Goal: Information Seeking & Learning: Learn about a topic

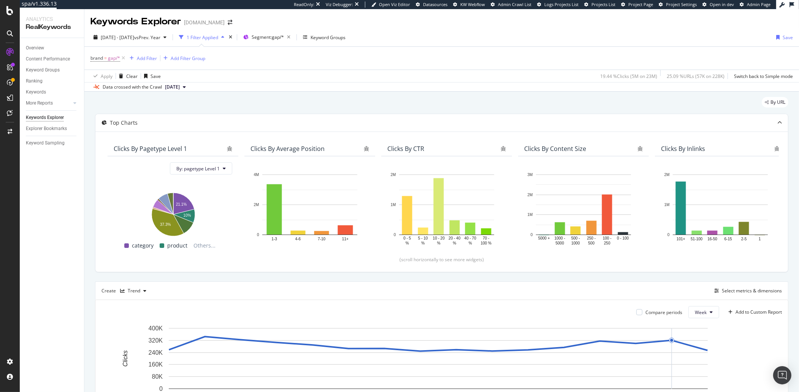
scroll to position [0, 29]
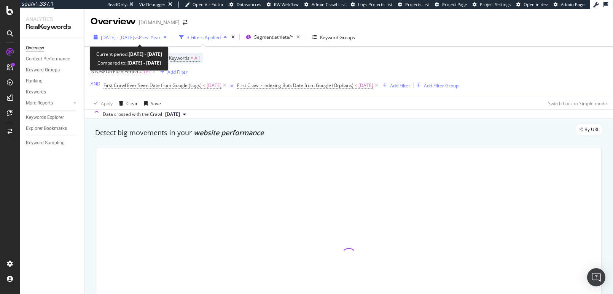
click at [134, 35] on span "[DATE] - [DATE]" at bounding box center [117, 37] width 33 height 6
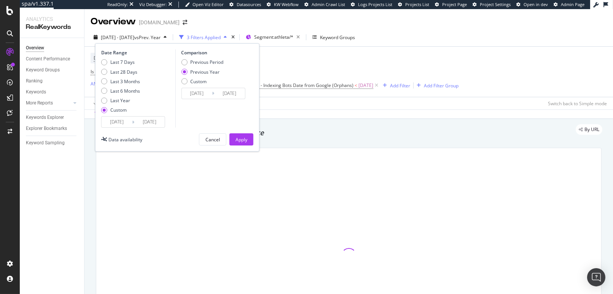
click at [151, 124] on input "[DATE]" at bounding box center [149, 122] width 30 height 11
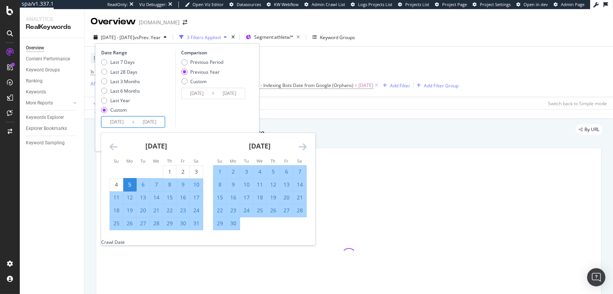
click at [296, 143] on div "[DATE]" at bounding box center [260, 149] width 94 height 32
click at [307, 148] on div "June 2025 1 2 3 4 5 6 7 8 9 10 11 12 13 14 15 16 17 18 19 20 21 22 23 24 25 26 …" at bounding box center [259, 181] width 103 height 97
click at [301, 147] on icon "Move forward to switch to the next month." at bounding box center [302, 146] width 8 height 9
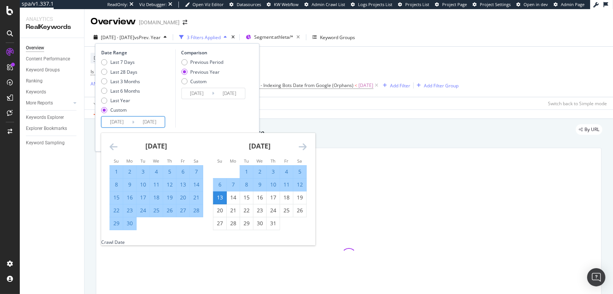
click at [301, 147] on icon "Move forward to switch to the next month." at bounding box center [302, 146] width 8 height 9
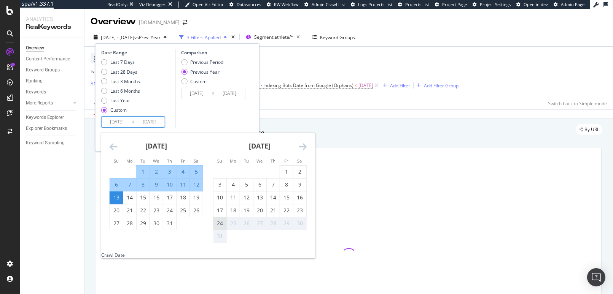
click at [223, 224] on div "24" at bounding box center [219, 224] width 13 height 8
type input "2025/08/24"
type input "2024/08/25"
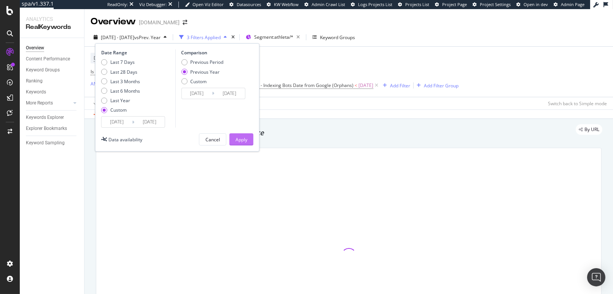
click at [239, 141] on div "Apply" at bounding box center [241, 139] width 12 height 6
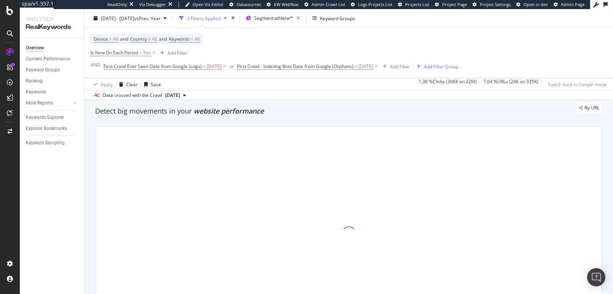
scroll to position [24, 0]
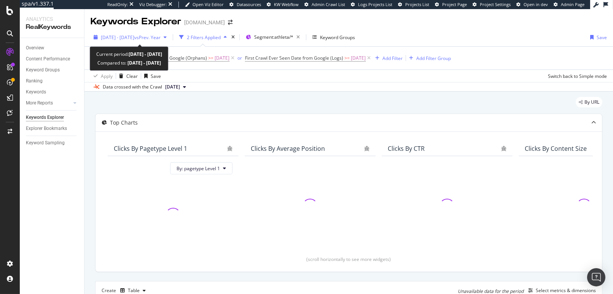
click at [134, 36] on span "[DATE] - [DATE]" at bounding box center [117, 37] width 33 height 6
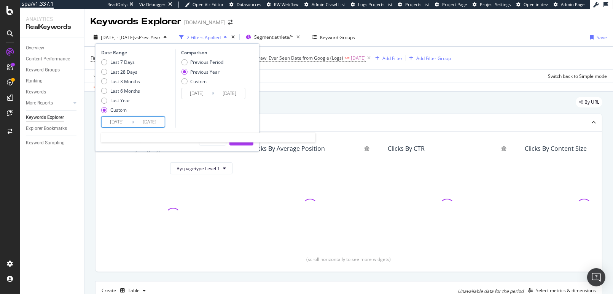
click at [149, 125] on input "[DATE]" at bounding box center [149, 122] width 30 height 11
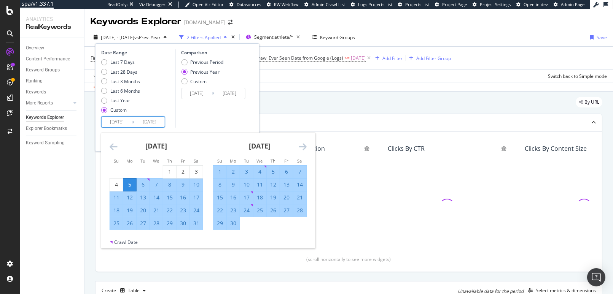
click at [305, 148] on icon "Move forward to switch to the next month." at bounding box center [302, 146] width 8 height 9
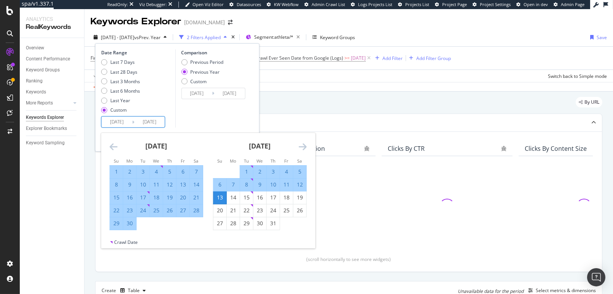
click at [303, 148] on icon "Move forward to switch to the next month." at bounding box center [302, 146] width 8 height 9
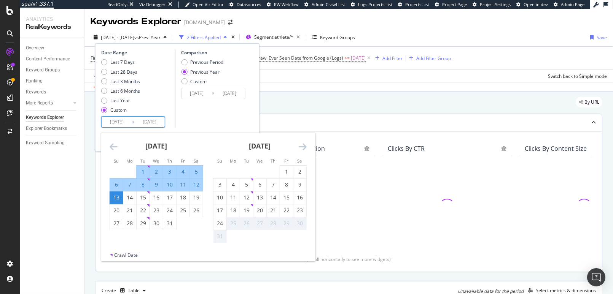
click at [221, 226] on div "24" at bounding box center [219, 224] width 13 height 8
type input "[DATE]"
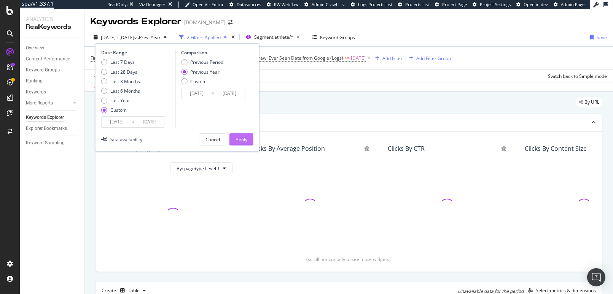
click at [237, 144] on div "Apply" at bounding box center [241, 139] width 12 height 11
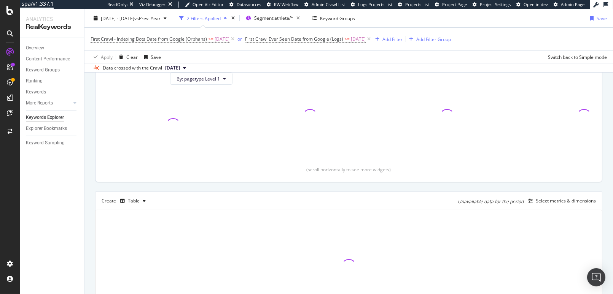
scroll to position [145, 0]
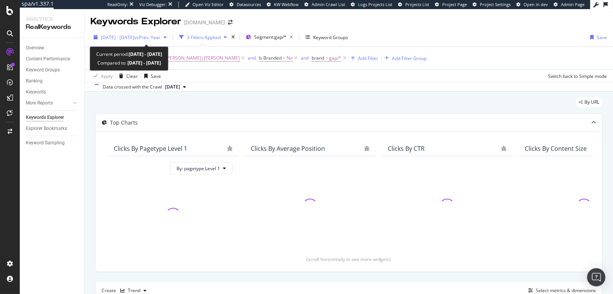
click at [160, 40] on span "vs Prev. Year" at bounding box center [147, 37] width 26 height 6
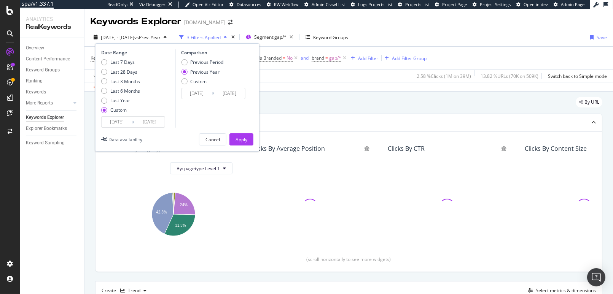
click at [159, 120] on input "[DATE]" at bounding box center [149, 122] width 30 height 11
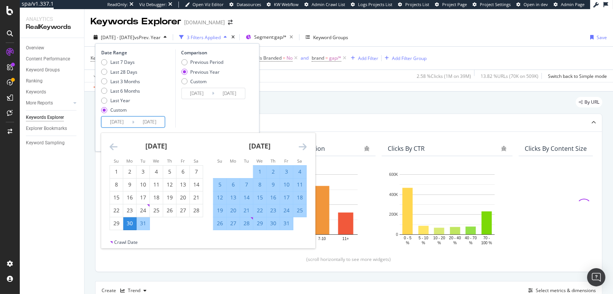
click at [303, 143] on icon "Move forward to switch to the next month." at bounding box center [302, 146] width 8 height 9
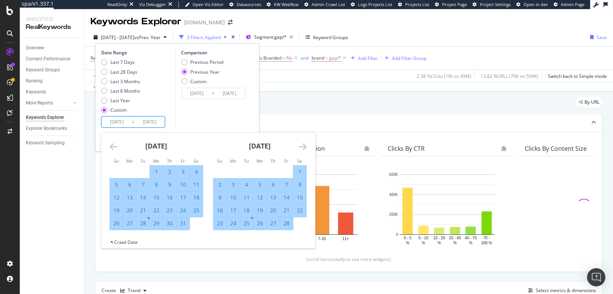
click at [303, 143] on icon "Move forward to switch to the next month." at bounding box center [302, 146] width 8 height 9
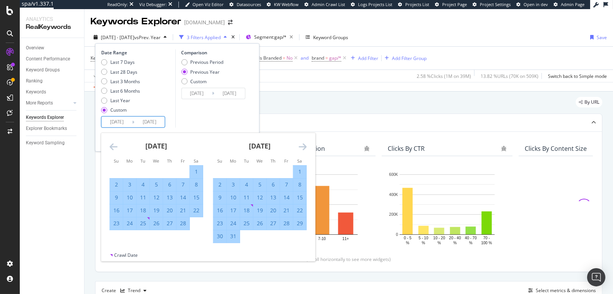
click at [303, 143] on icon "Move forward to switch to the next month." at bounding box center [302, 146] width 8 height 9
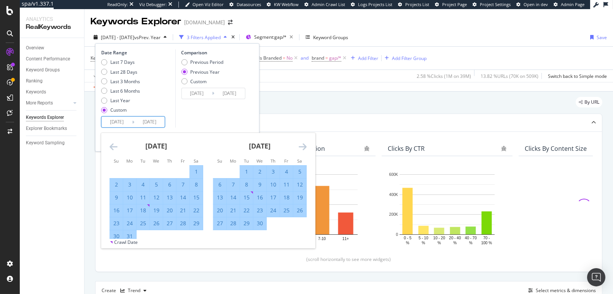
click at [303, 143] on icon "Move forward to switch to the next month." at bounding box center [302, 146] width 8 height 9
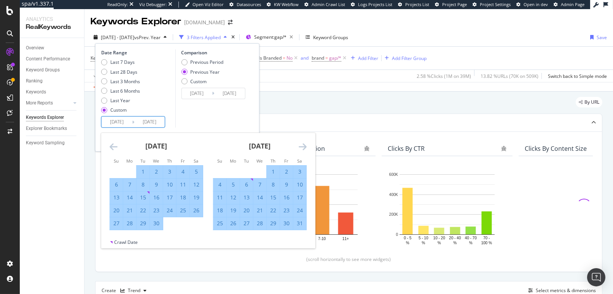
click at [303, 143] on icon "Move forward to switch to the next month." at bounding box center [302, 146] width 8 height 9
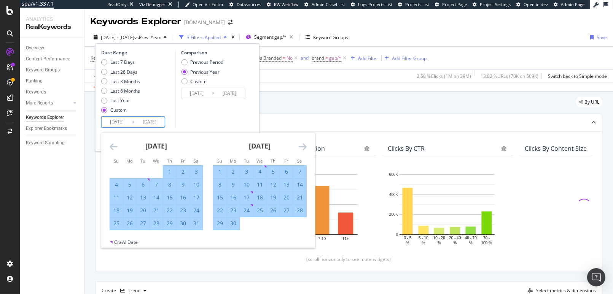
click at [303, 143] on icon "Move forward to switch to the next month." at bounding box center [302, 146] width 8 height 9
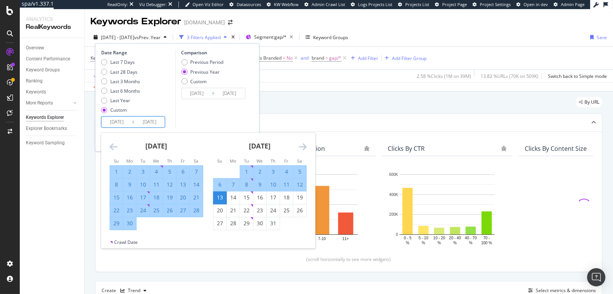
click at [303, 143] on icon "Move forward to switch to the next month." at bounding box center [302, 146] width 8 height 9
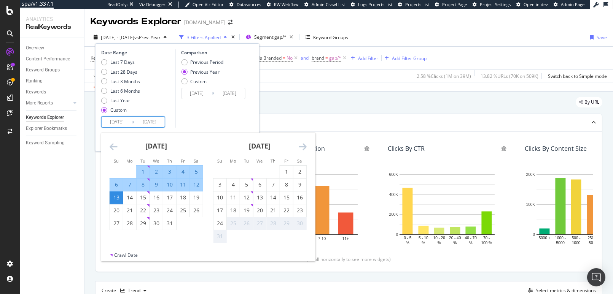
click at [303, 143] on icon "Move forward to switch to the next month." at bounding box center [302, 146] width 8 height 9
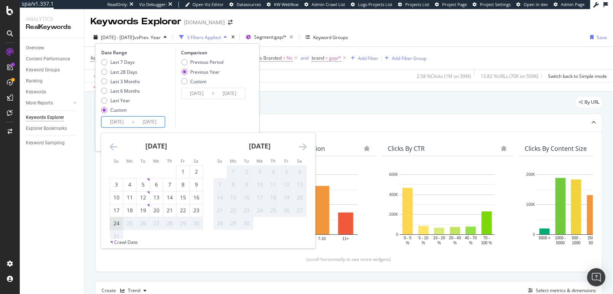
click at [117, 219] on div "24" at bounding box center [116, 223] width 13 height 13
type input "2025/08/24"
type input "2024/08/25"
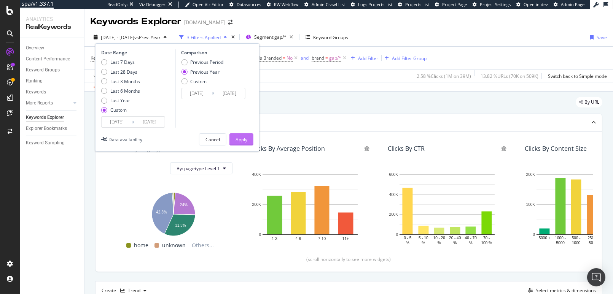
click at [236, 134] on div "Apply" at bounding box center [241, 139] width 12 height 11
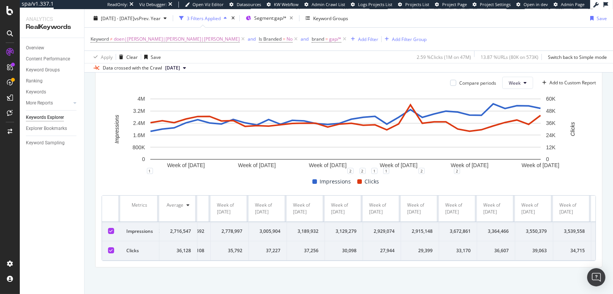
scroll to position [0, 901]
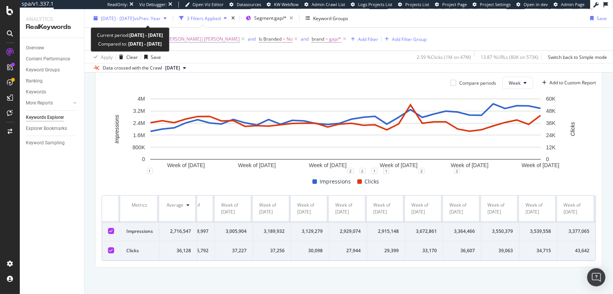
click at [124, 16] on span "2024 Dec. 30th - 2025 Aug. 24th" at bounding box center [117, 18] width 33 height 6
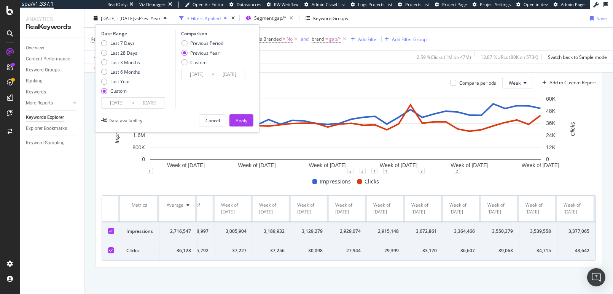
click at [122, 107] on input "2024/12/30" at bounding box center [117, 103] width 30 height 11
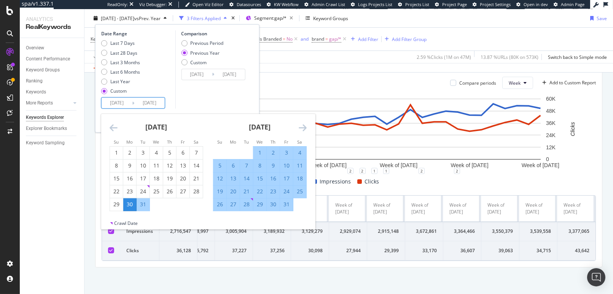
click at [346, 278] on div "By URL Top Charts Clicks By pagetype Level 1 By: pagetype Level 1 Hold CMD (⌘) …" at bounding box center [348, 78] width 528 height 432
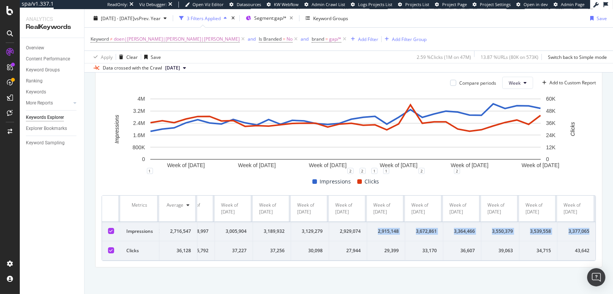
drag, startPoint x: 371, startPoint y: 221, endPoint x: 586, endPoint y: 217, distance: 214.8
copy tr "2,915,148 3,672,861 3,364,466 3,550,379 3,539,558 3,377,065"
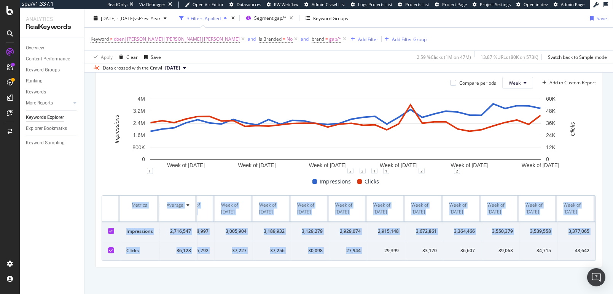
drag, startPoint x: 379, startPoint y: 244, endPoint x: 598, endPoint y: 248, distance: 219.8
click at [598, 248] on div "By URL Top Charts Clicks By pagetype Level 1 By: pagetype Level 1 Hold CMD (⌘) …" at bounding box center [348, 78] width 528 height 432
copy table "Metrics Average Week of 30 Dec. 2024 Week of 6 Jan. 2025 Week of 13 Jan. 2025 W…"
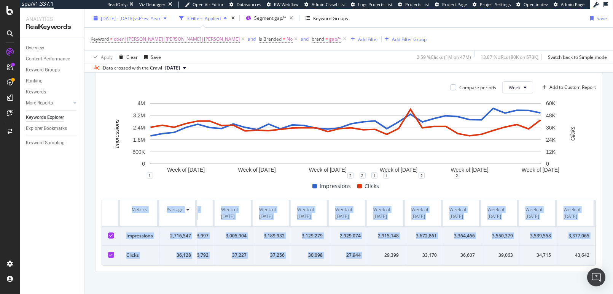
scroll to position [224, 0]
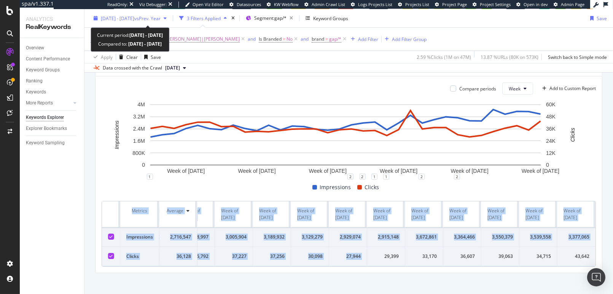
click at [134, 20] on span "2024 Dec. 30th - 2025 Aug. 24th" at bounding box center [117, 18] width 33 height 6
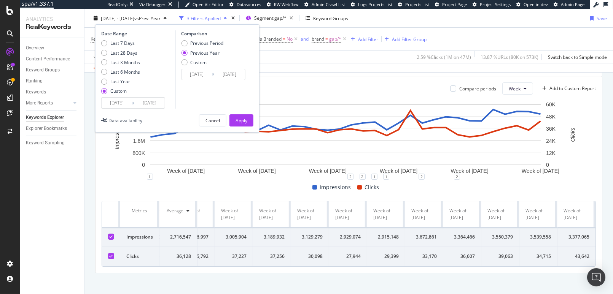
click at [287, 62] on div "Apply Clear Save 2.59 % Clicks ( 1M on 47M ) 13.87 % URLs ( 80K on 573K ) Switc…" at bounding box center [348, 57] width 528 height 13
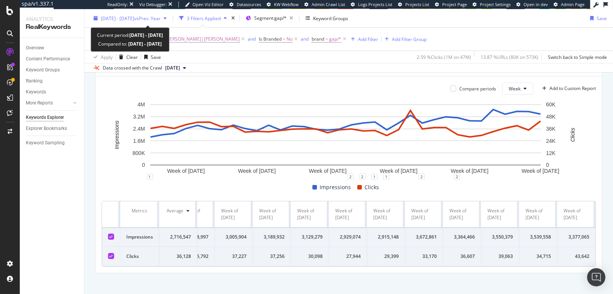
click at [134, 16] on span "2024 Dec. 30th - 2025 Aug. 24th" at bounding box center [117, 18] width 33 height 6
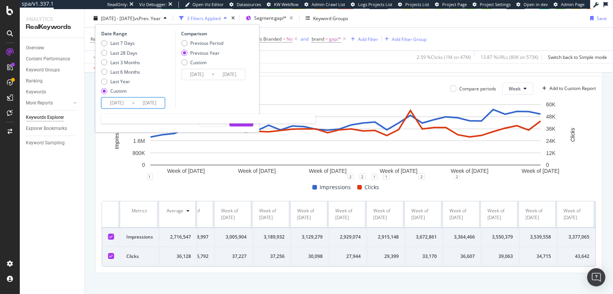
click at [123, 106] on input "2024/12/30" at bounding box center [117, 103] width 30 height 11
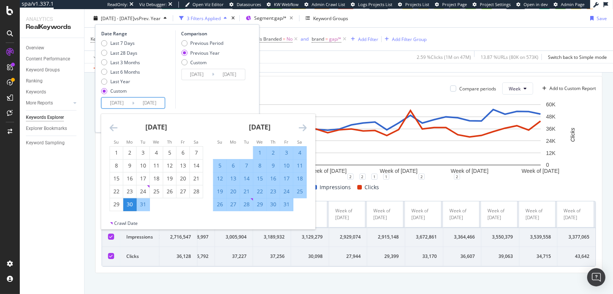
click at [113, 131] on icon "Move backward to switch to the previous month." at bounding box center [114, 127] width 8 height 9
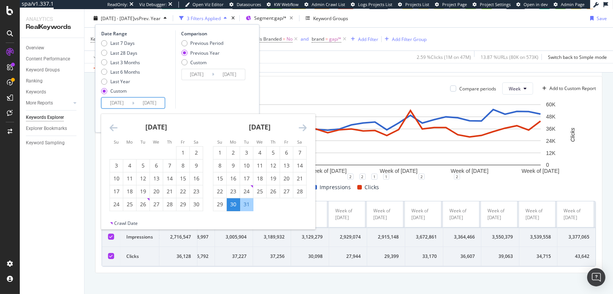
click at [113, 131] on icon "Move backward to switch to the previous month." at bounding box center [114, 127] width 8 height 9
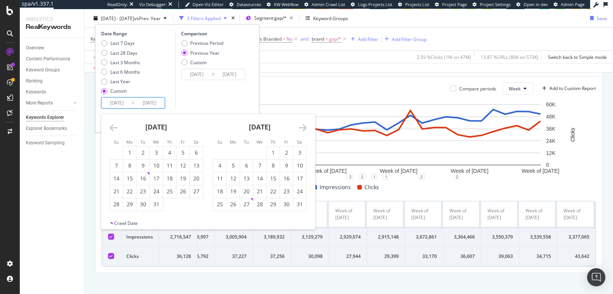
click at [113, 131] on icon "Move backward to switch to the previous month." at bounding box center [114, 127] width 8 height 9
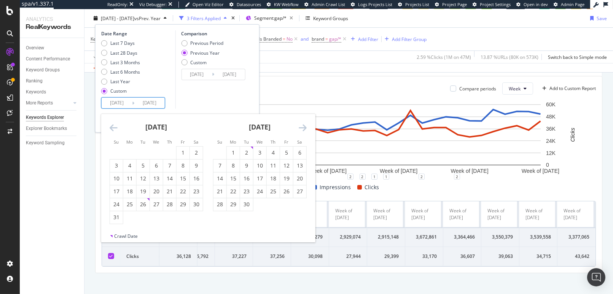
click at [113, 131] on icon "Move backward to switch to the previous month." at bounding box center [114, 127] width 8 height 9
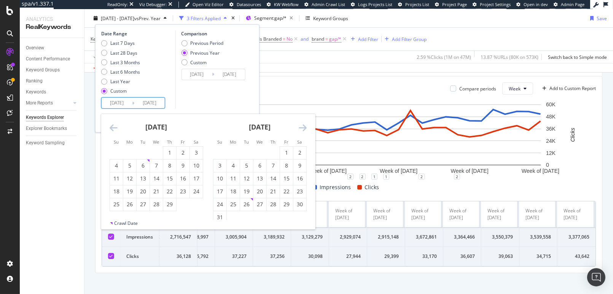
click at [113, 131] on icon "Move backward to switch to the previous month." at bounding box center [114, 127] width 8 height 9
click at [129, 154] on div "1" at bounding box center [129, 153] width 13 height 8
type input "2024/01/01"
type input "2023/01/02"
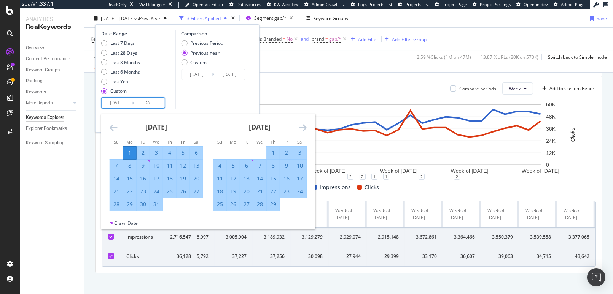
click at [304, 130] on icon "Move forward to switch to the next month." at bounding box center [302, 127] width 8 height 9
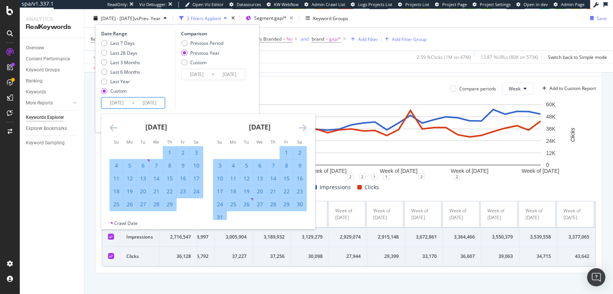
click at [304, 130] on icon "Move forward to switch to the next month." at bounding box center [302, 127] width 8 height 9
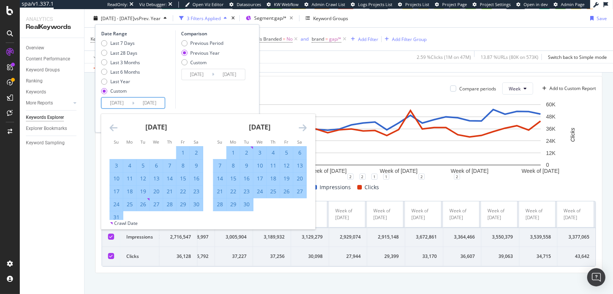
click at [304, 130] on icon "Move forward to switch to the next month." at bounding box center [302, 127] width 8 height 9
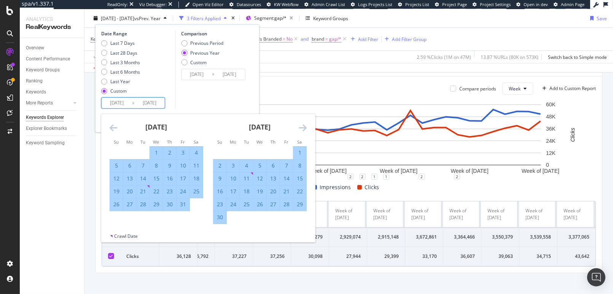
click at [304, 130] on icon "Move forward to switch to the next month." at bounding box center [302, 127] width 8 height 9
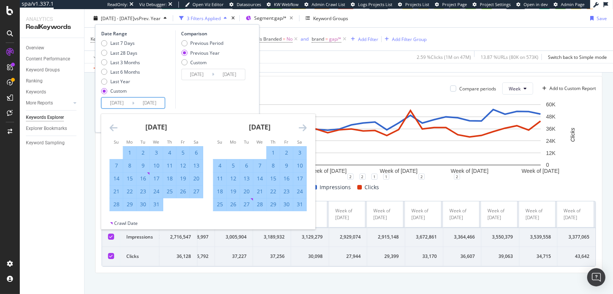
click at [221, 206] on div "25" at bounding box center [219, 205] width 13 height 8
type input "[DATE]"
type input "2023/08/27"
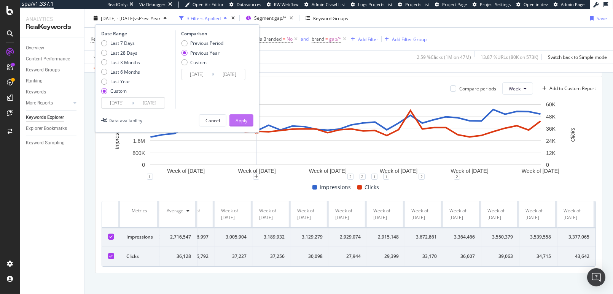
click at [240, 122] on div "Apply" at bounding box center [241, 120] width 12 height 6
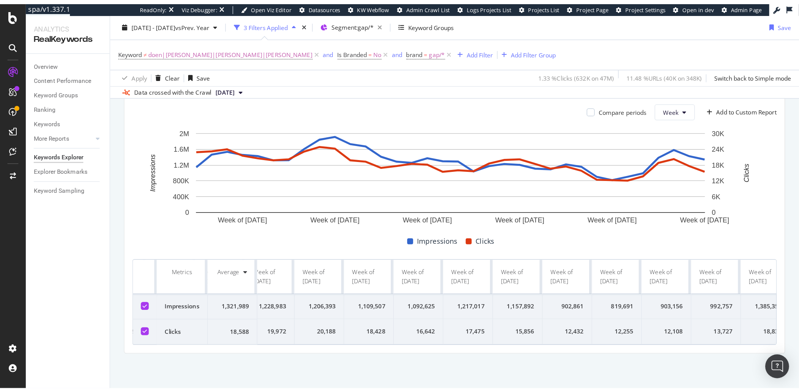
scroll to position [0, 901]
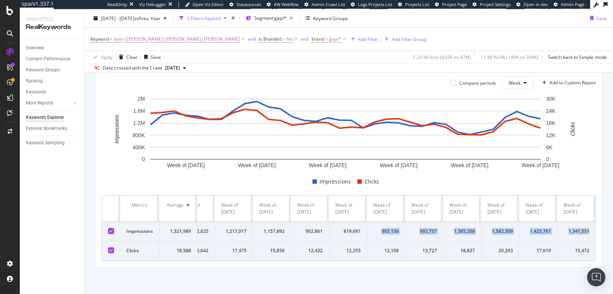
drag, startPoint x: 385, startPoint y: 219, endPoint x: 584, endPoint y: 221, distance: 198.9
copy tr "903,156 992,757 1,385,358 1,582,309 1,425,761 1,341,551"
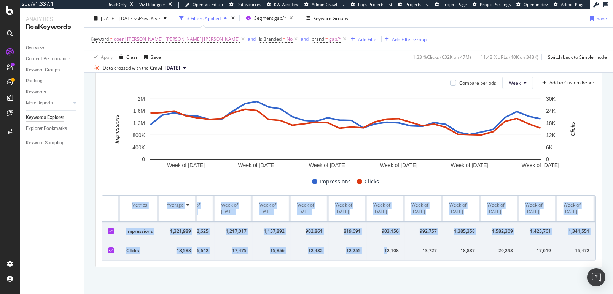
drag, startPoint x: 381, startPoint y: 247, endPoint x: 630, endPoint y: 252, distance: 249.9
click at [612, 252] on html "spa/v1.337.1 ReadOnly: Viz Debugger: Open Viz Editor Datasources KW Webflow Adm…" at bounding box center [306, 147] width 613 height 294
click at [384, 248] on div "12,108" at bounding box center [385, 251] width 25 height 7
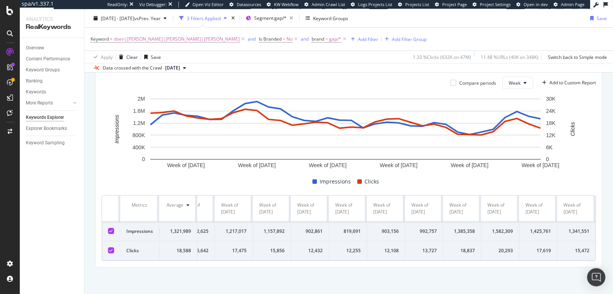
click at [375, 248] on div "12,108" at bounding box center [385, 251] width 25 height 7
drag, startPoint x: 390, startPoint y: 248, endPoint x: 456, endPoint y: 249, distance: 65.8
drag, startPoint x: 456, startPoint y: 249, endPoint x: 553, endPoint y: 234, distance: 98.0
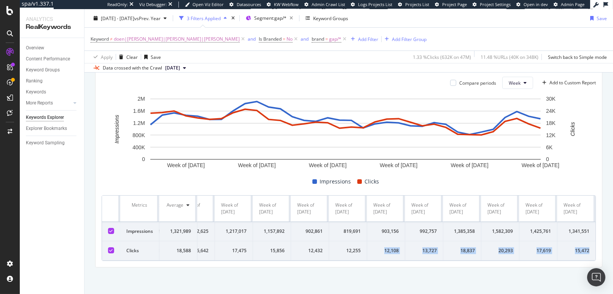
drag, startPoint x: 378, startPoint y: 248, endPoint x: 583, endPoint y: 247, distance: 204.6
copy tr "12,108 13,727 18,837 20,293 17,619 15,472"
drag, startPoint x: 368, startPoint y: 191, endPoint x: 578, endPoint y: 200, distance: 209.7
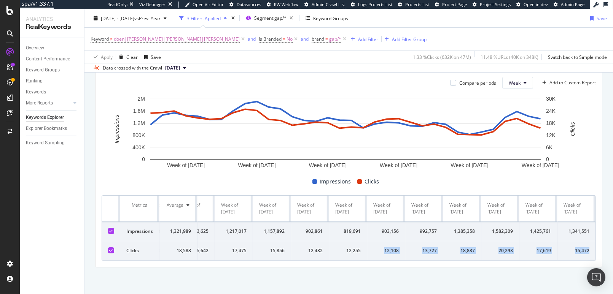
copy tr "Week of 15 Jul. 2024 Week of 22 Jul. 2024 Week of 29 Jul. 2024 Week of 5 Aug. 2…"
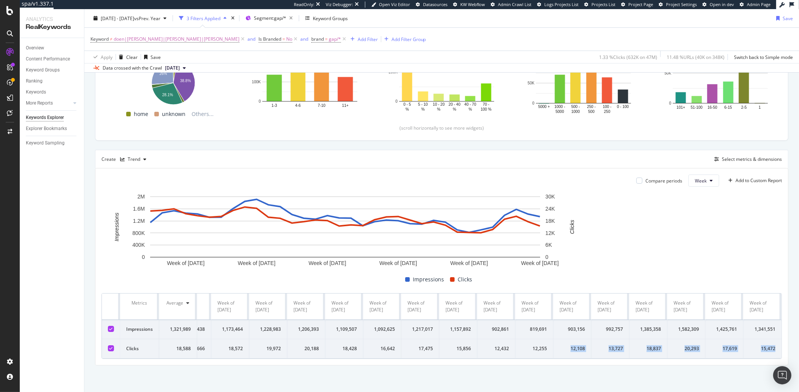
scroll to position [0, 714]
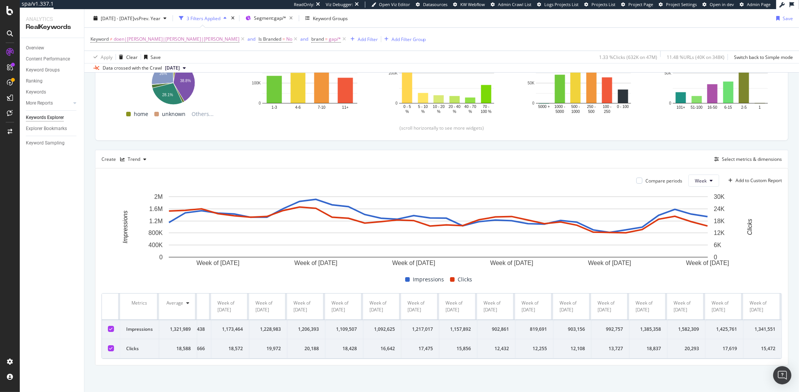
click at [406, 294] on div "By URL Top Charts Clicks By pagetype Level 1 By: pagetype Level 1 Hold CMD (⌘) …" at bounding box center [441, 176] width 715 height 432
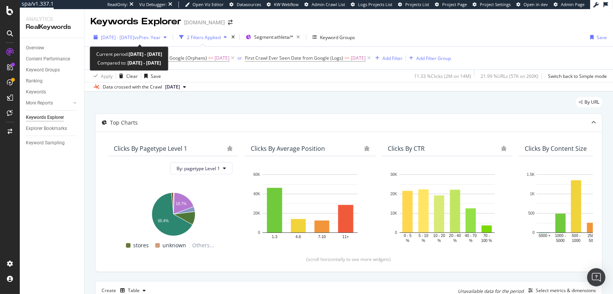
click at [134, 39] on span "[DATE] - [DATE]" at bounding box center [117, 37] width 33 height 6
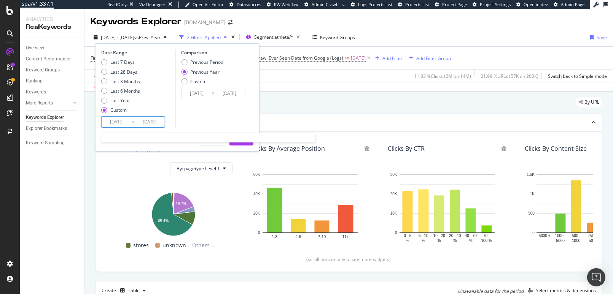
click at [141, 118] on input "[DATE]" at bounding box center [149, 122] width 30 height 11
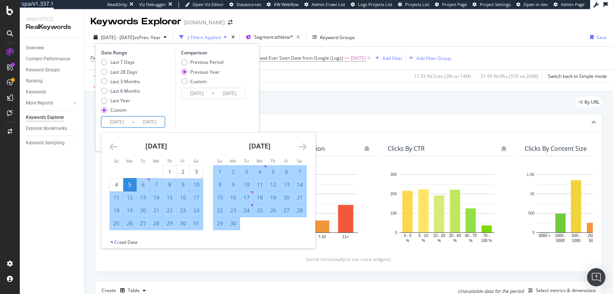
click at [303, 144] on icon "Move forward to switch to the next month." at bounding box center [302, 146] width 8 height 9
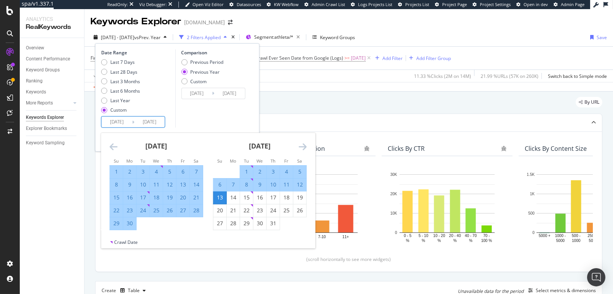
click at [303, 144] on icon "Move forward to switch to the next month." at bounding box center [302, 146] width 8 height 9
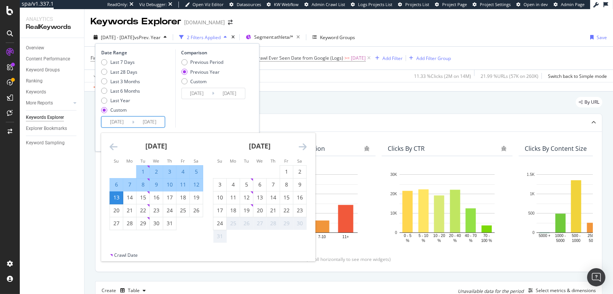
click at [303, 144] on icon "Move forward to switch to the next month." at bounding box center [302, 146] width 8 height 9
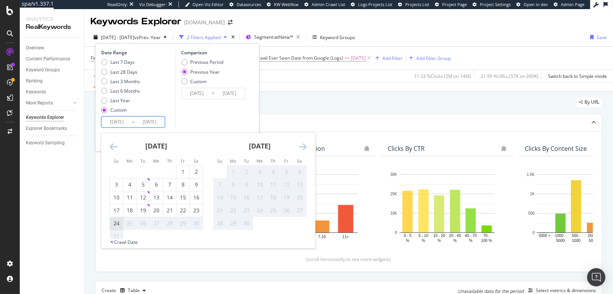
click at [114, 224] on div "24" at bounding box center [116, 224] width 13 height 8
type input "[DATE]"
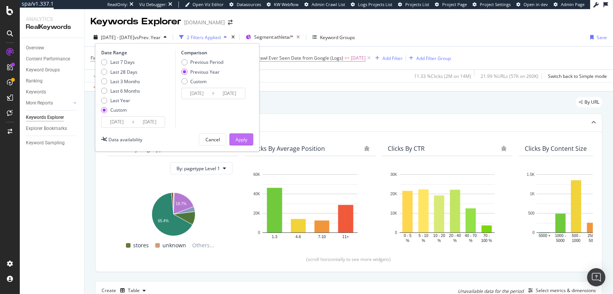
click at [244, 134] on div "Apply" at bounding box center [241, 139] width 12 height 11
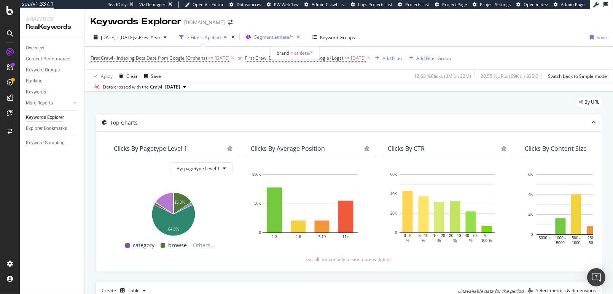
click at [288, 38] on span "Segment: athleta/*" at bounding box center [273, 37] width 39 height 6
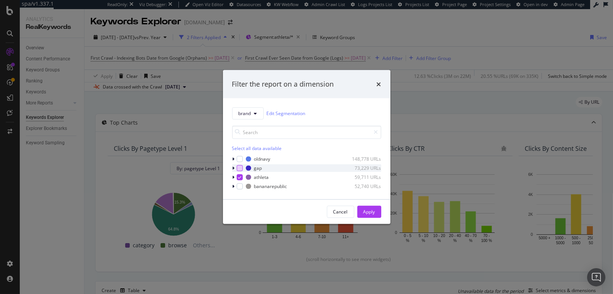
click at [239, 169] on div "modal" at bounding box center [239, 168] width 6 height 6
click at [239, 177] on icon "modal" at bounding box center [239, 177] width 3 height 4
click at [375, 213] on button "Apply" at bounding box center [369, 212] width 24 height 12
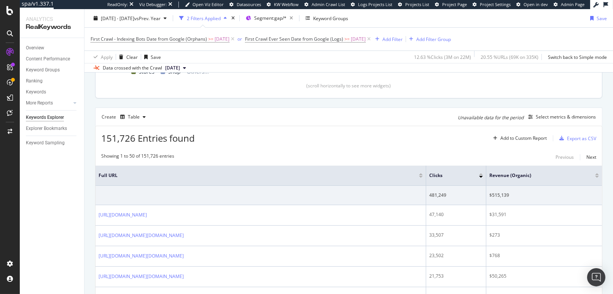
scroll to position [230, 0]
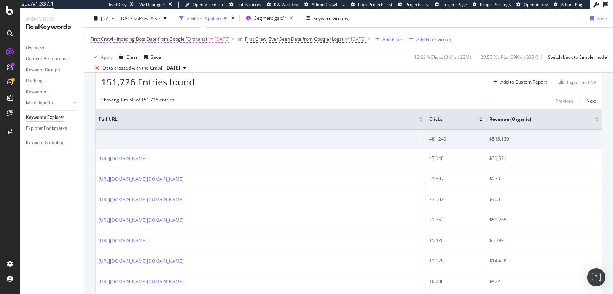
click at [176, 41] on span "First Crawl - Indexing Bots Date from Google (Orphans)" at bounding box center [148, 39] width 116 height 6
click at [271, 86] on div "151,726 Entries found Add to Custom Report Export as CSV" at bounding box center [348, 79] width 506 height 19
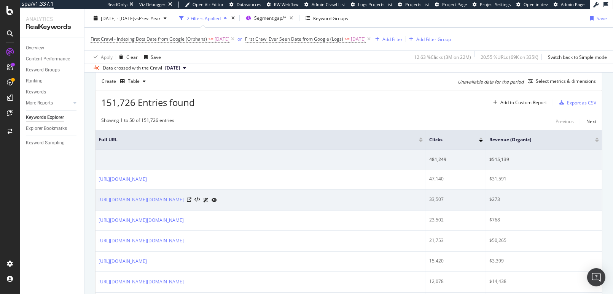
scroll to position [202, 0]
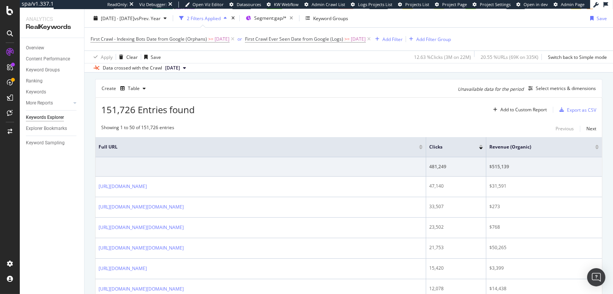
click at [307, 114] on div "151,726 Entries found Add to Custom Report Export as CSV" at bounding box center [348, 107] width 506 height 19
click at [180, 40] on span "First Crawl - Indexing Bots Date from Google (Orphans)" at bounding box center [148, 39] width 116 height 6
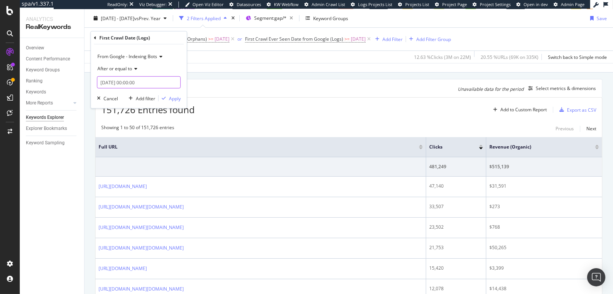
click at [122, 88] on input "2025-05-05 00:00:00" at bounding box center [139, 82] width 84 height 12
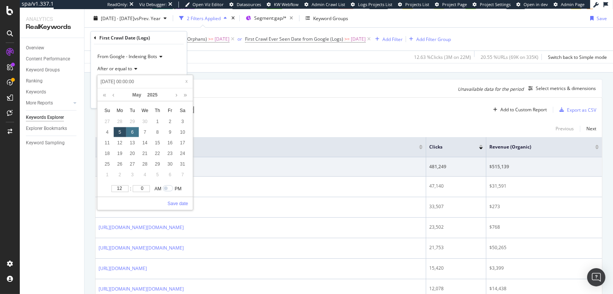
click at [134, 135] on div "6" at bounding box center [132, 132] width 13 height 10
type input "2025-05-06 00:00:00"
click at [182, 201] on link "Save date" at bounding box center [177, 203] width 21 height 7
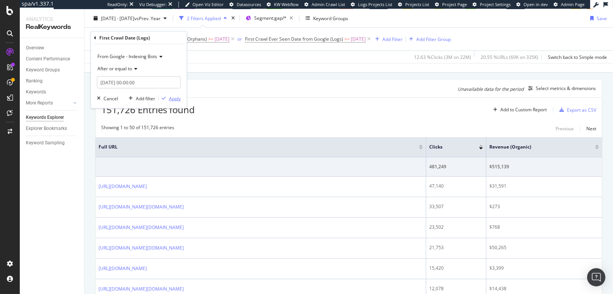
click at [170, 100] on div "Apply" at bounding box center [175, 98] width 12 height 6
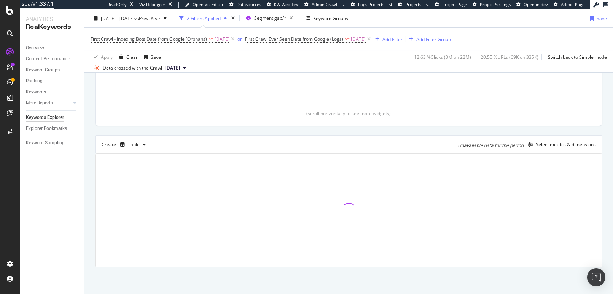
scroll to position [145, 0]
click at [317, 41] on span "First Crawl Ever Seen Date from Google (Logs)" at bounding box center [294, 39] width 98 height 6
click at [287, 96] on input "2025-05-05" at bounding box center [284, 95] width 49 height 12
click at [286, 92] on input "2025-05-05" at bounding box center [284, 95] width 49 height 12
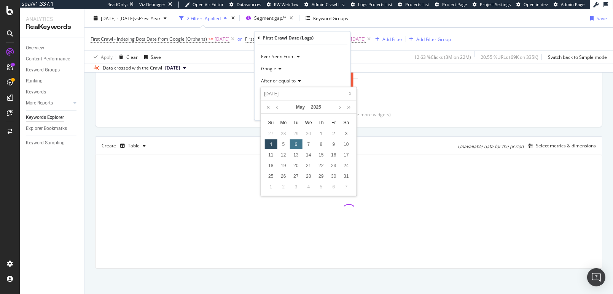
click at [295, 142] on div "6" at bounding box center [295, 145] width 13 height 10
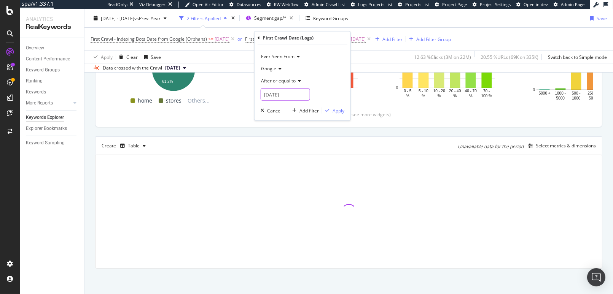
click at [273, 96] on input "2025-05-07" at bounding box center [284, 95] width 49 height 12
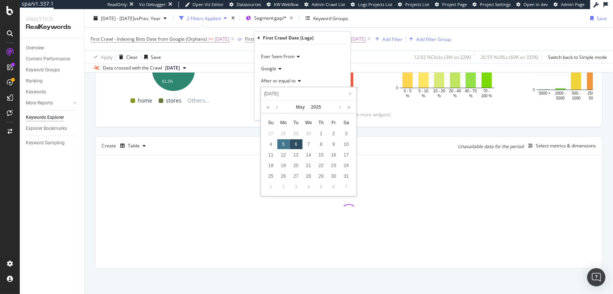
click at [283, 140] on div "5" at bounding box center [283, 145] width 13 height 10
type input "2025-05-06"
click at [335, 108] on div "Apply" at bounding box center [338, 110] width 12 height 6
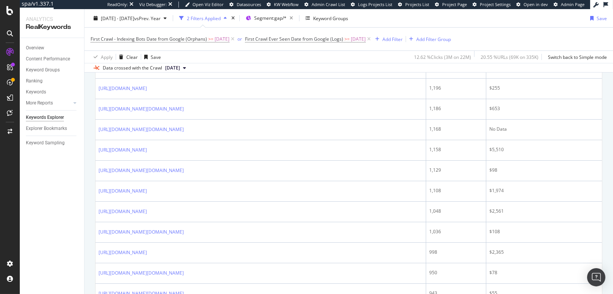
scroll to position [1144, 0]
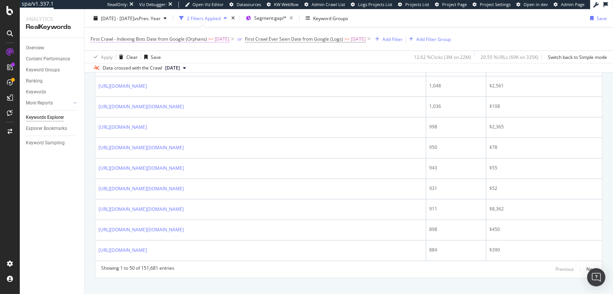
click at [128, 39] on span "First Crawl - Indexing Bots Date from Google (Orphans)" at bounding box center [148, 39] width 116 height 6
click at [225, 51] on div "Apply Clear Save 12.62 % Clicks ( 3M on 22M ) 20.55 % URLs ( 69K on 335K ) Swit…" at bounding box center [348, 57] width 528 height 13
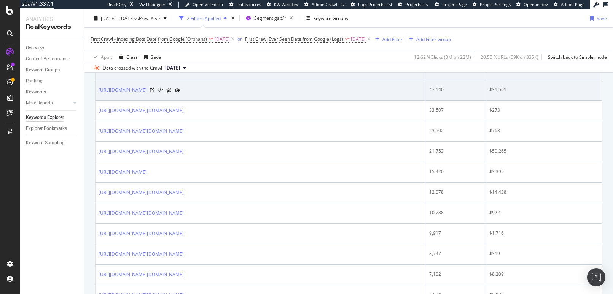
scroll to position [242, 0]
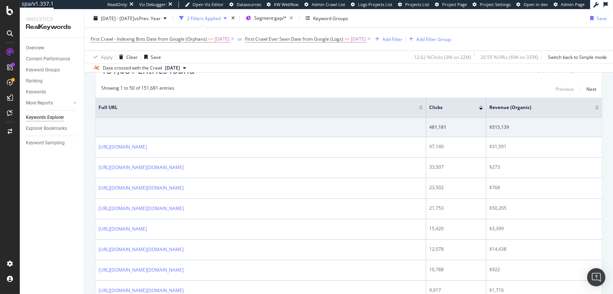
click at [227, 89] on div "Showing 1 to 50 of 151,681 entries Previous Next" at bounding box center [348, 89] width 506 height 9
click at [402, 36] on div "Add Filter" at bounding box center [392, 39] width 20 height 6
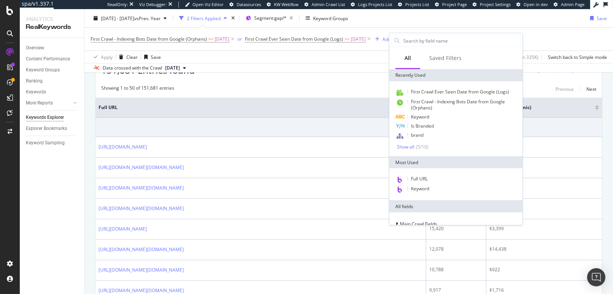
click at [331, 61] on div "Apply Clear Save 12.62 % Clicks ( 3M on 22M ) 20.55 % URLs ( 69K on 335K ) Swit…" at bounding box center [348, 57] width 528 height 13
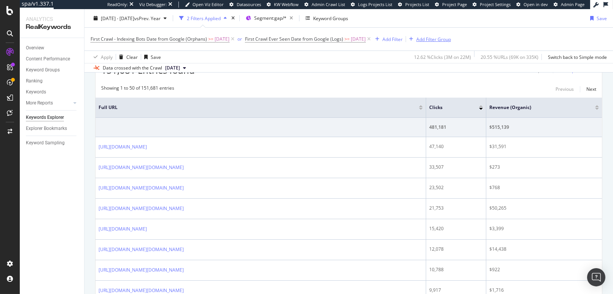
click at [451, 36] on div "Add Filter Group" at bounding box center [433, 39] width 35 height 6
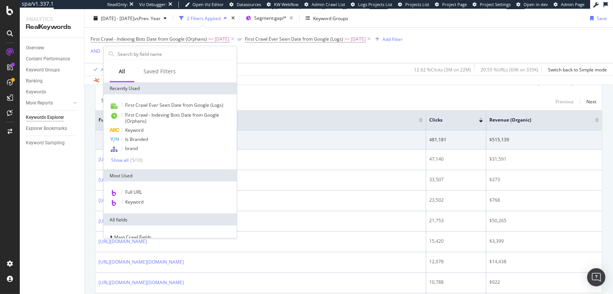
scroll to position [254, 0]
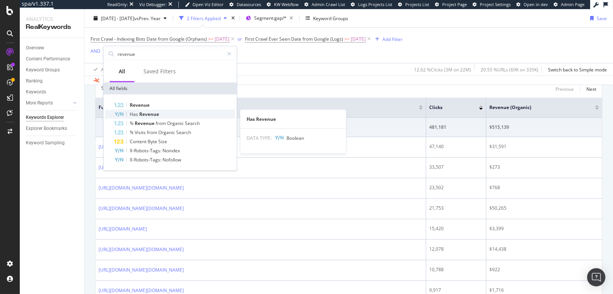
type input "revenue"
click at [145, 114] on span "Revenue" at bounding box center [149, 114] width 20 height 6
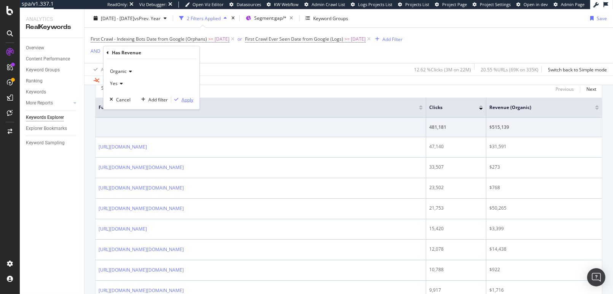
click at [189, 100] on div "Apply" at bounding box center [187, 99] width 12 height 6
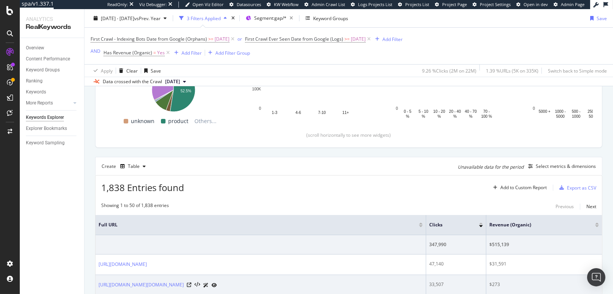
scroll to position [139, 0]
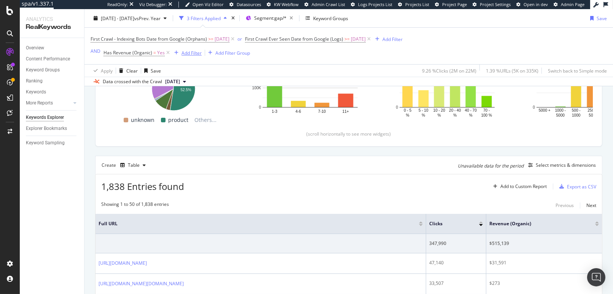
click at [171, 53] on div "button" at bounding box center [176, 53] width 10 height 5
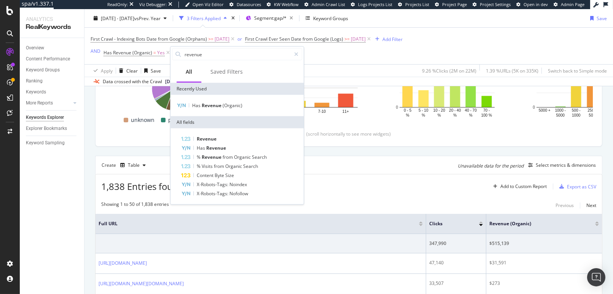
click at [363, 63] on div "First Crawl - Indexing Bots Date from Google (Orphans) >= 2025-05-06 or First C…" at bounding box center [348, 46] width 516 height 37
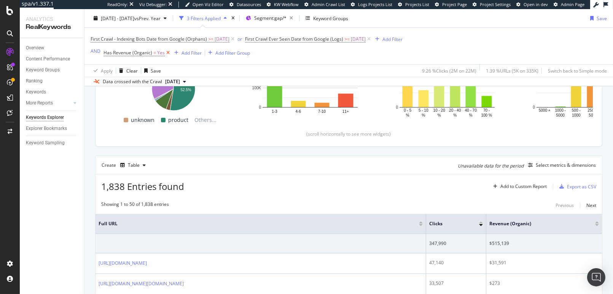
click at [165, 52] on icon at bounding box center [168, 53] width 6 height 8
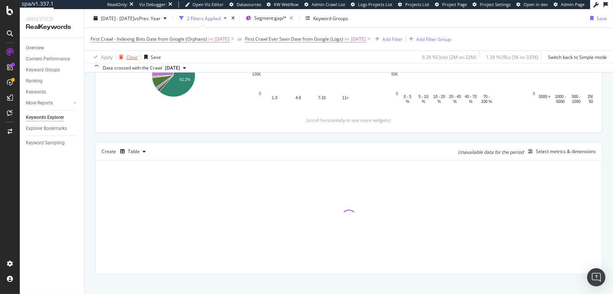
scroll to position [125, 0]
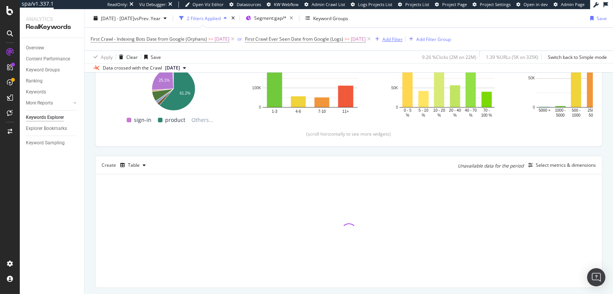
click at [402, 40] on div "Add Filter" at bounding box center [392, 39] width 20 height 6
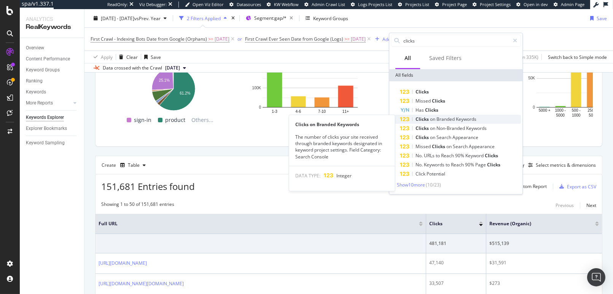
type input "clicks"
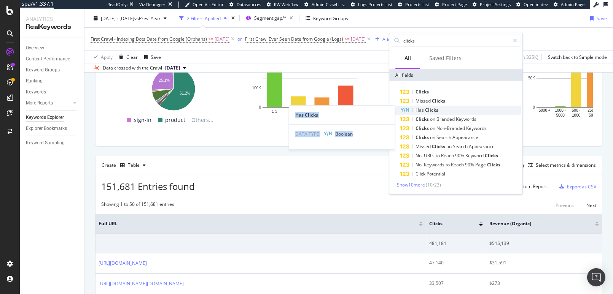
click at [439, 111] on div "Clicks Missed Clicks Has Clicks Has Clicks DATA TYPE: Boolean Clicks on Branded…" at bounding box center [455, 132] width 130 height 91
click at [439, 111] on div "Has Clicks" at bounding box center [460, 110] width 121 height 9
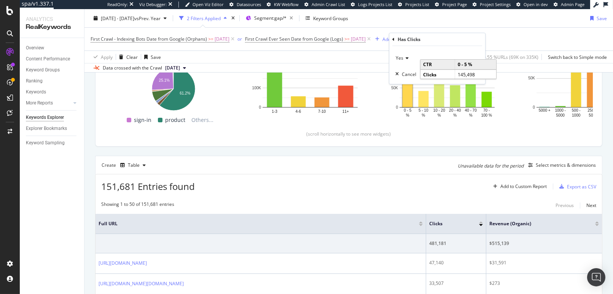
click at [463, 41] on div "Has Clicks" at bounding box center [437, 39] width 90 height 13
click at [467, 71] on div "Apply" at bounding box center [473, 74] width 12 height 6
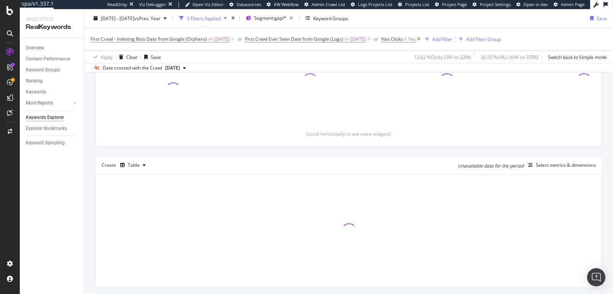
click at [422, 37] on icon at bounding box center [418, 39] width 6 height 8
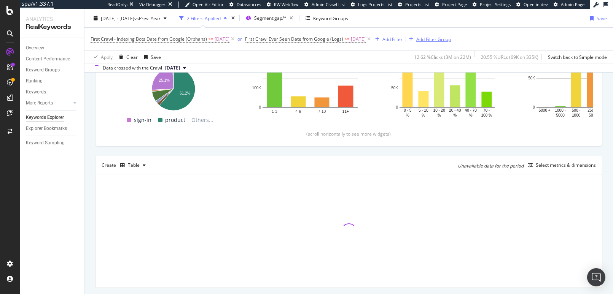
click at [446, 40] on div "Add Filter Group" at bounding box center [433, 39] width 35 height 6
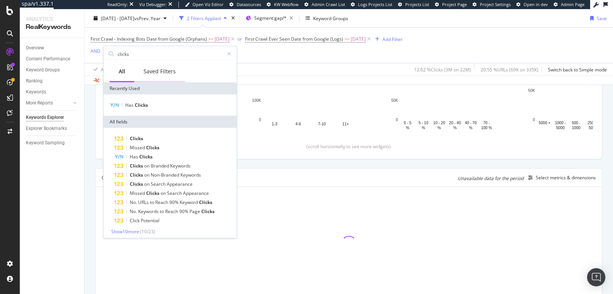
scroll to position [138, 0]
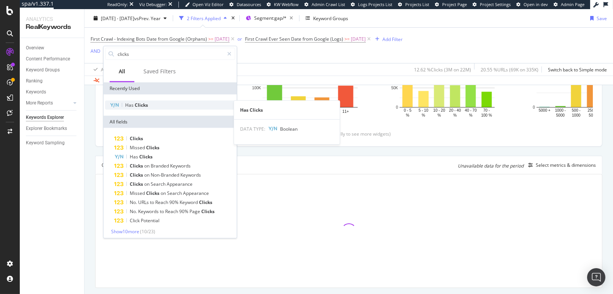
click at [151, 103] on div "Has Clicks" at bounding box center [170, 105] width 130 height 9
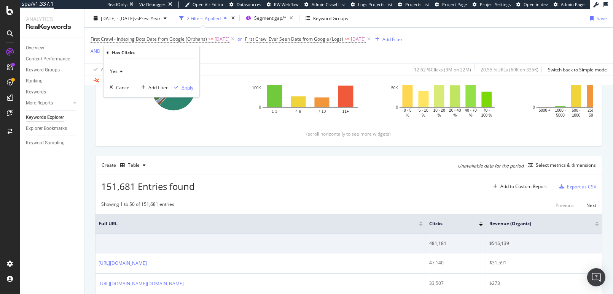
click at [190, 89] on div "Apply" at bounding box center [187, 87] width 12 height 6
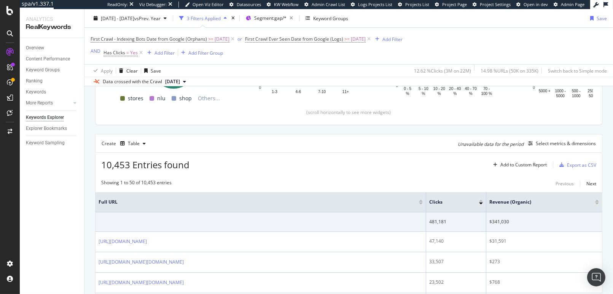
scroll to position [163, 0]
click at [160, 51] on div "Add Filter" at bounding box center [164, 52] width 20 height 6
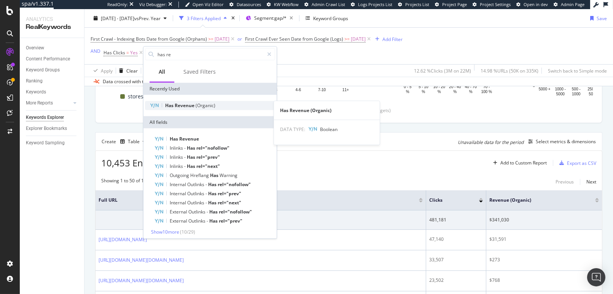
type input "has re"
click at [209, 103] on span "(Organic)" at bounding box center [205, 105] width 20 height 6
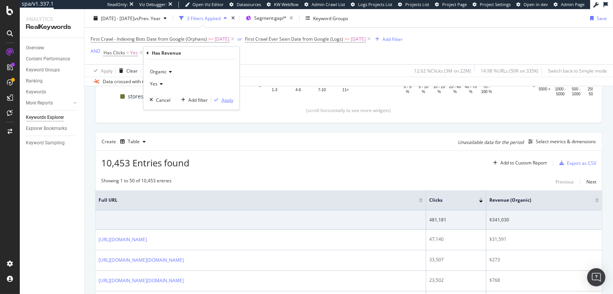
click at [230, 102] on div "Apply" at bounding box center [227, 100] width 12 height 6
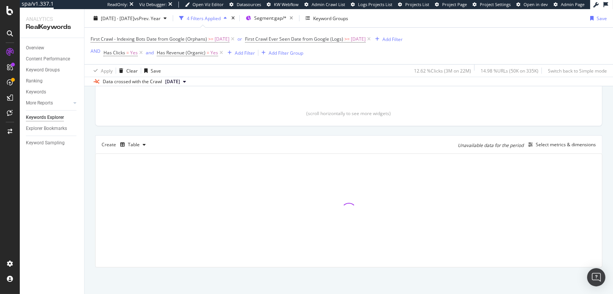
scroll to position [159, 0]
click at [150, 52] on div "and" at bounding box center [150, 52] width 8 height 6
click at [339, 55] on div "First Crawl - Indexing Bots Date from Google (Orphans) >= 2025-05-06 or First C…" at bounding box center [246, 46] width 312 height 24
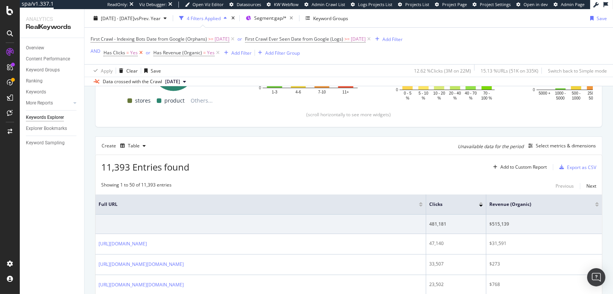
click at [141, 53] on icon at bounding box center [141, 53] width 6 height 8
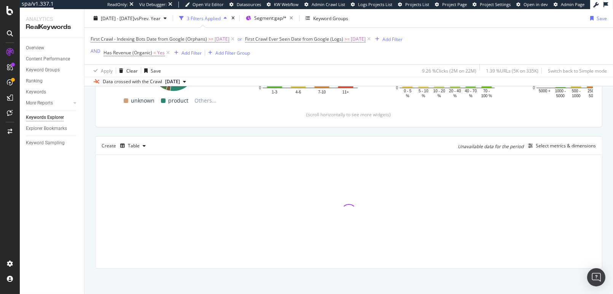
click at [302, 60] on div "First Crawl - Indexing Bots Date from Google (Orphans) >= 2025-05-06 or First C…" at bounding box center [348, 46] width 516 height 37
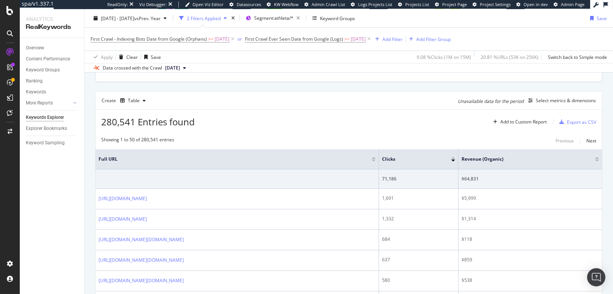
scroll to position [9, 0]
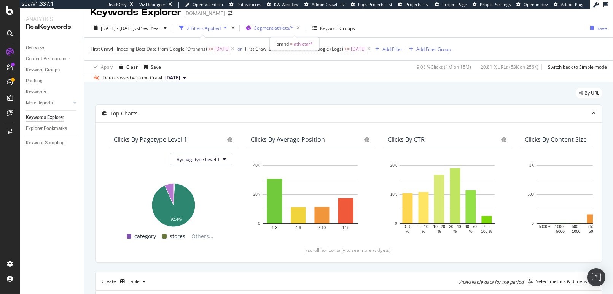
click at [293, 28] on span "Segment: athleta/*" at bounding box center [273, 28] width 39 height 6
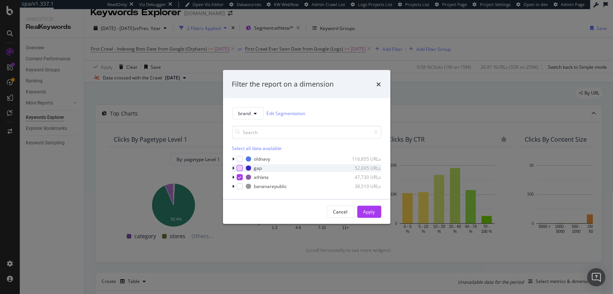
click at [239, 169] on div "modal" at bounding box center [239, 168] width 6 height 6
click at [240, 173] on div "oldnavy 116,855 URLs gap 52,695 URLs athleta 47,730 URLs bananarepublic 38,510 …" at bounding box center [306, 172] width 149 height 35
click at [242, 178] on div "athleta 47,730 URLs" at bounding box center [306, 177] width 149 height 8
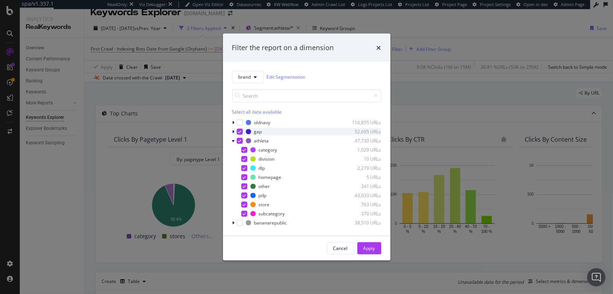
click at [236, 133] on div "modal" at bounding box center [234, 132] width 5 height 8
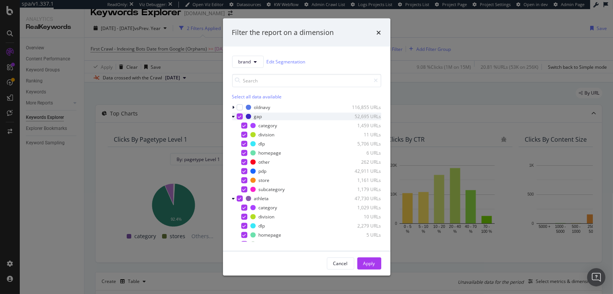
click at [233, 118] on icon "modal" at bounding box center [233, 116] width 3 height 5
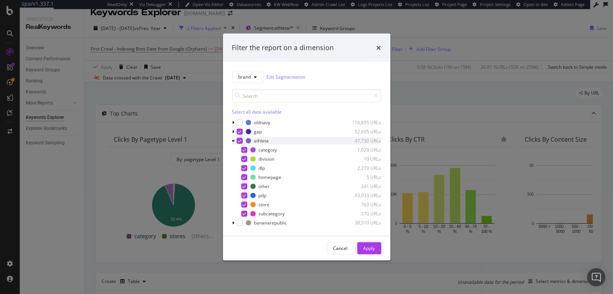
click at [240, 142] on icon "modal" at bounding box center [239, 141] width 3 height 4
click at [371, 245] on div "Apply" at bounding box center [369, 248] width 12 height 6
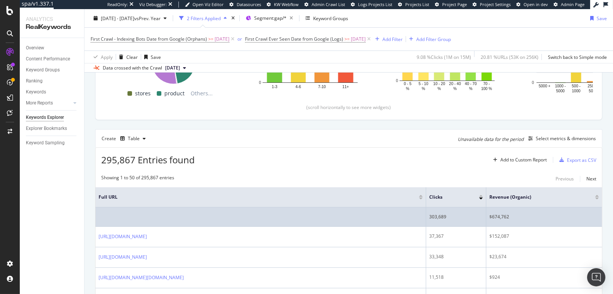
scroll to position [153, 0]
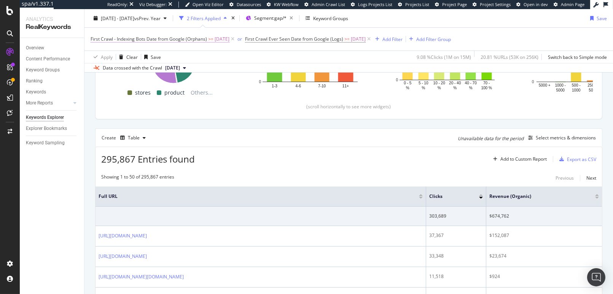
click at [224, 41] on span "[DATE]" at bounding box center [221, 39] width 15 height 11
click at [226, 62] on div "Apply Clear Save 9.08 % Clicks ( 1M on 15M ) 20.81 % URLs ( 53K on 256K ) Switc…" at bounding box center [348, 57] width 528 height 13
click at [160, 37] on span "First Crawl - Indexing Bots Date from Google (Orphans)" at bounding box center [148, 39] width 116 height 6
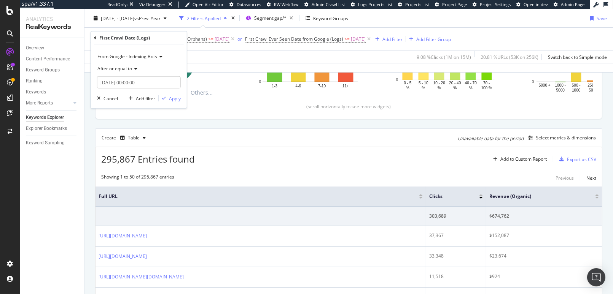
click at [286, 159] on div "295,867 Entries found Add to Custom Report Export as CSV" at bounding box center [348, 156] width 506 height 19
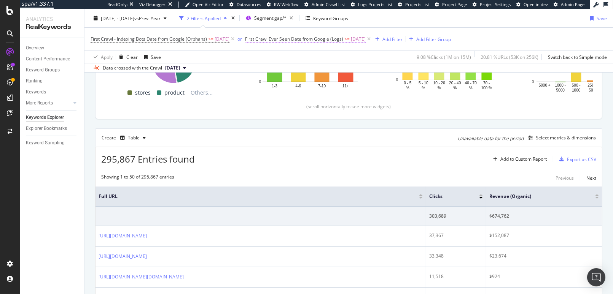
click at [298, 41] on span "First Crawl Ever Seen Date from Google (Logs)" at bounding box center [294, 39] width 98 height 6
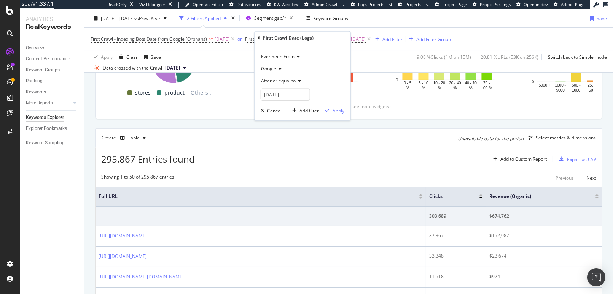
click at [365, 54] on div "Apply Clear Save 9.08 % Clicks ( 1M on 15M ) 20.81 % URLs ( 53K on 256K ) Switc…" at bounding box center [348, 57] width 528 height 13
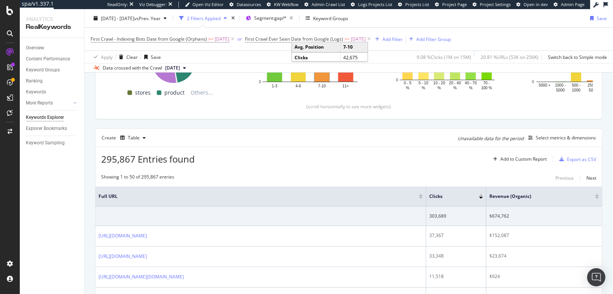
click at [284, 144] on div "Create Table Unavailable data for the period Select metrics & dimensions" at bounding box center [348, 138] width 507 height 18
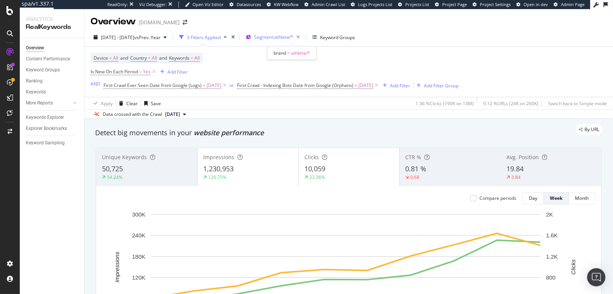
click at [286, 35] on span "Segment: athleta/*" at bounding box center [273, 37] width 39 height 6
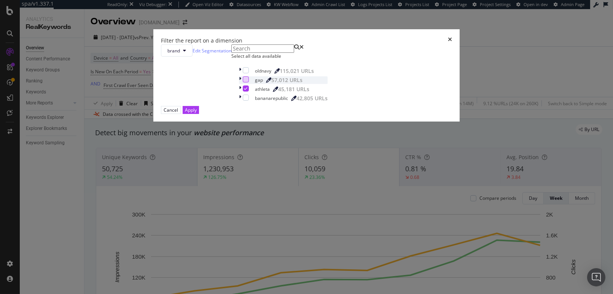
click at [243, 83] on div "modal" at bounding box center [246, 79] width 6 height 6
click at [243, 92] on div "modal" at bounding box center [246, 89] width 6 height 6
click at [199, 114] on div "Cancel Apply" at bounding box center [180, 110] width 38 height 8
click at [197, 114] on div "Apply" at bounding box center [191, 109] width 12 height 7
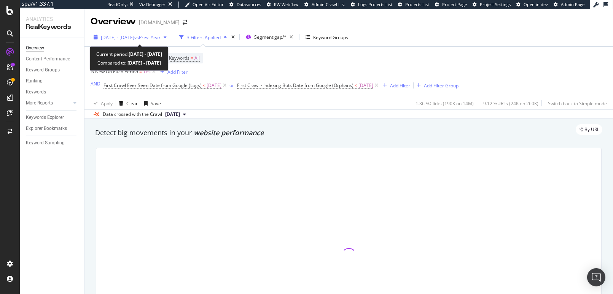
click at [134, 38] on span "[DATE] - [DATE]" at bounding box center [117, 37] width 33 height 6
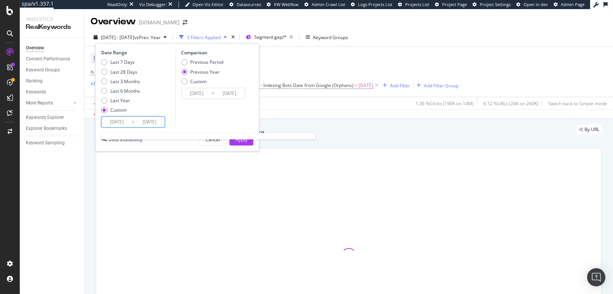
click at [157, 122] on input "[DATE]" at bounding box center [149, 122] width 30 height 11
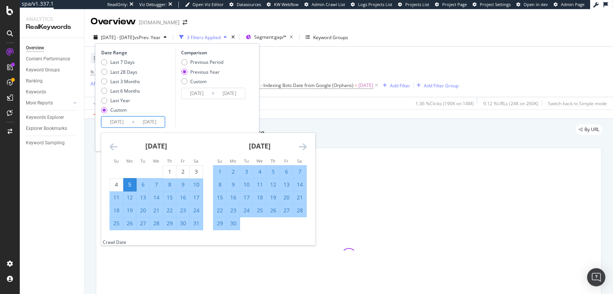
click at [302, 147] on icon "Move forward to switch to the next month." at bounding box center [302, 146] width 8 height 9
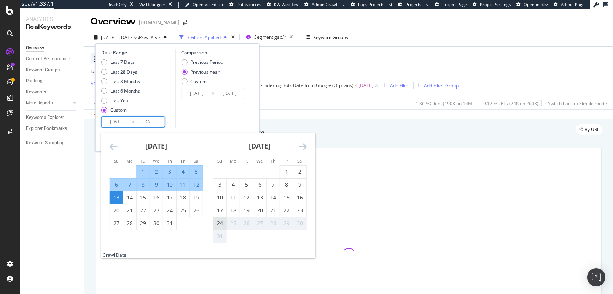
click at [220, 221] on div "24" at bounding box center [219, 224] width 13 height 8
type input "[DATE]"
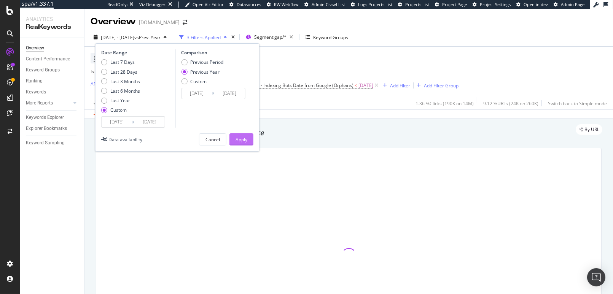
click at [242, 140] on div "Apply" at bounding box center [241, 139] width 12 height 6
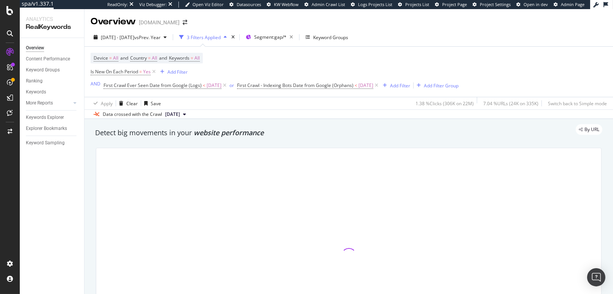
click at [522, 62] on div "Device = All and Country = All and Keywords = All Is New On Each Period = Yes A…" at bounding box center [348, 72] width 516 height 50
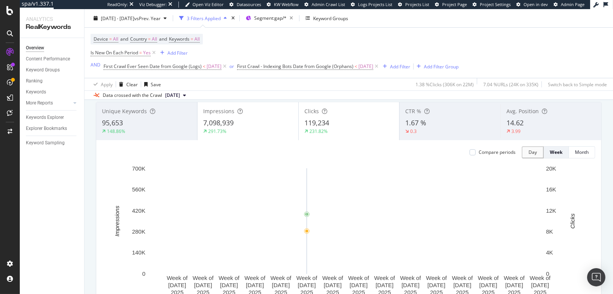
scroll to position [47, 0]
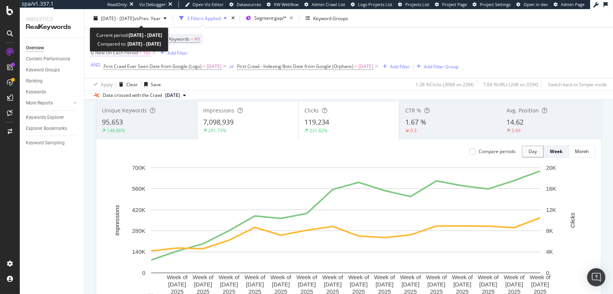
click at [142, 52] on span "Is New On Each Period = Yes" at bounding box center [120, 52] width 60 height 7
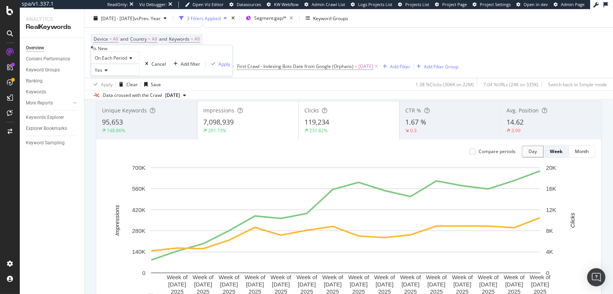
click at [132, 60] on icon at bounding box center [129, 58] width 5 height 5
click at [139, 80] on div "On Current Period" at bounding box center [115, 76] width 48 height 8
click at [224, 67] on div "Apply" at bounding box center [230, 63] width 12 height 6
click at [290, 47] on div "Device = All and Country = All and Keywords = All Is New On Current Period = Ye…" at bounding box center [274, 53] width 368 height 38
